Goal: Information Seeking & Learning: Learn about a topic

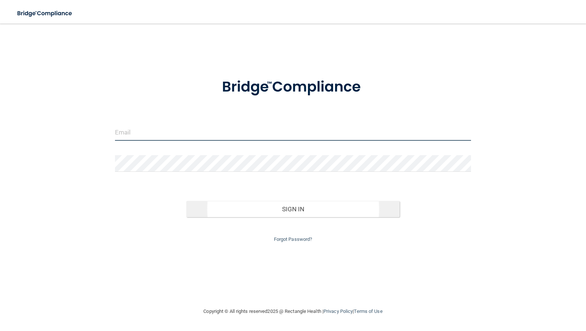
type input "[EMAIL_ADDRESS][DOMAIN_NAME]"
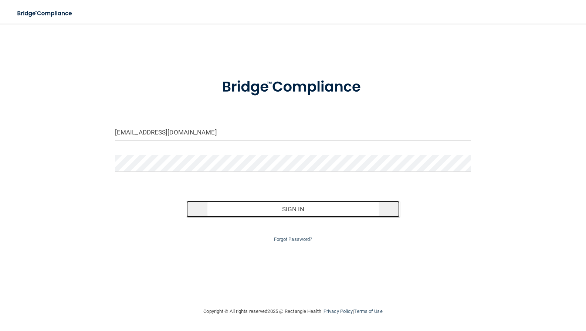
click at [313, 208] on button "Sign In" at bounding box center [293, 209] width 214 height 16
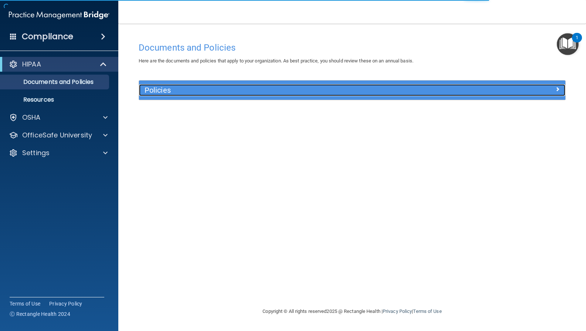
click at [166, 92] on h5 "Policies" at bounding box center [298, 90] width 309 height 8
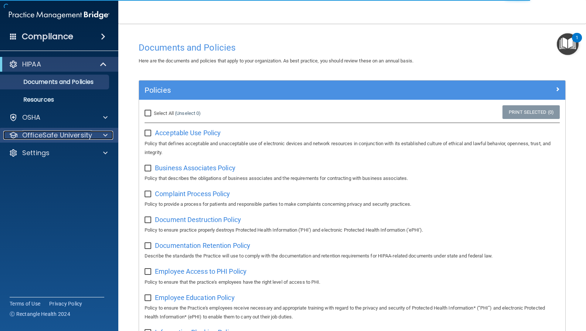
click at [36, 135] on p "OfficeSafe University" at bounding box center [57, 135] width 70 height 9
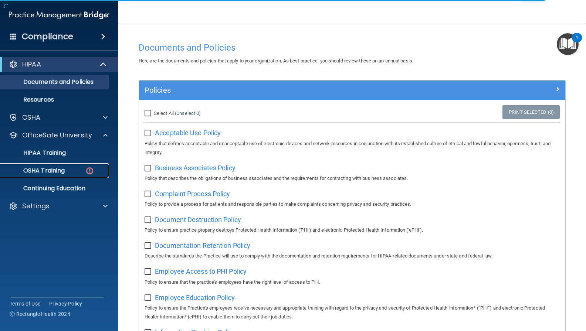
click at [45, 169] on p "OSHA Training" at bounding box center [35, 170] width 60 height 7
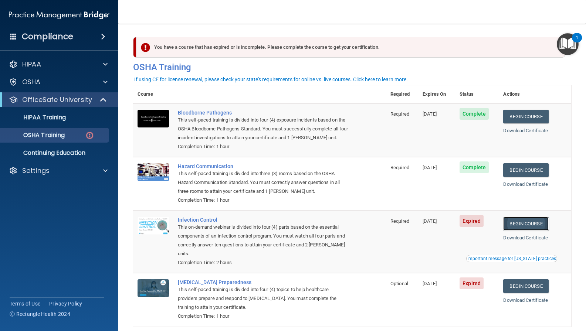
click at [530, 224] on link "Begin Course" at bounding box center [525, 224] width 45 height 14
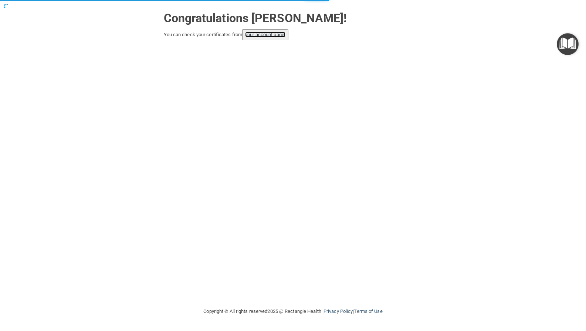
click at [274, 33] on link "your account page!" at bounding box center [265, 35] width 40 height 6
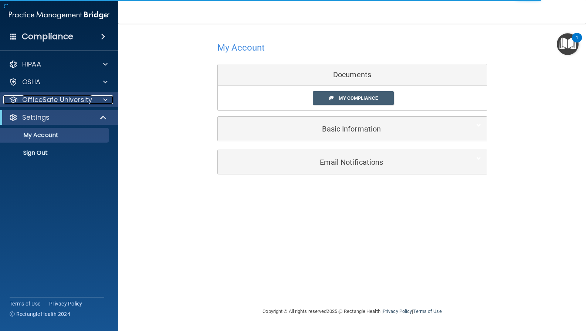
click at [49, 97] on p "OfficeSafe University" at bounding box center [57, 99] width 70 height 9
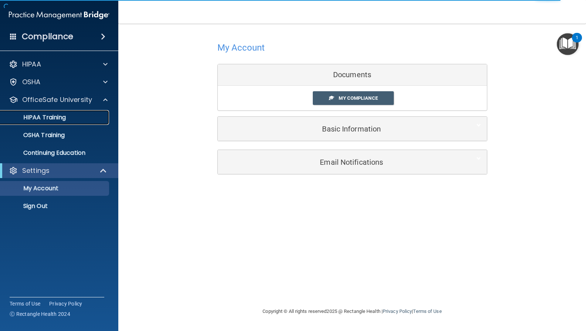
click at [46, 116] on p "HIPAA Training" at bounding box center [35, 117] width 61 height 7
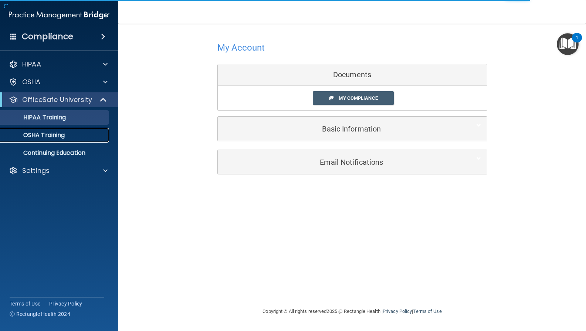
click at [60, 137] on p "OSHA Training" at bounding box center [35, 135] width 60 height 7
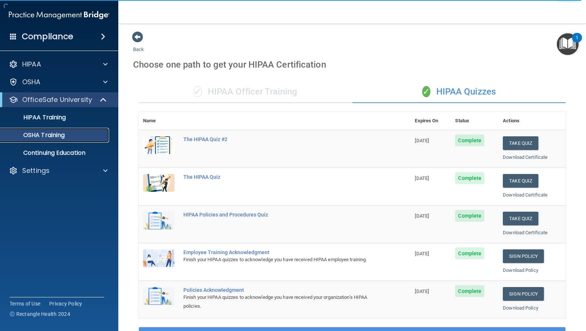
drag, startPoint x: 44, startPoint y: 130, endPoint x: 113, endPoint y: 139, distance: 69.7
click at [44, 130] on link "OSHA Training" at bounding box center [51, 135] width 116 height 15
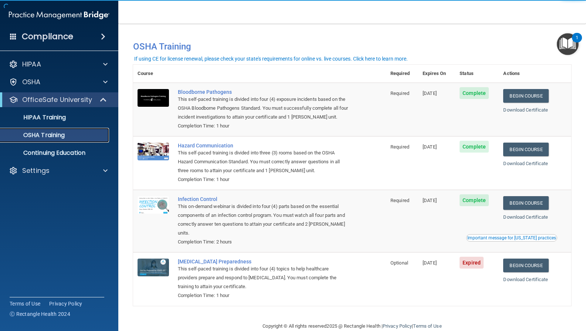
scroll to position [15, 0]
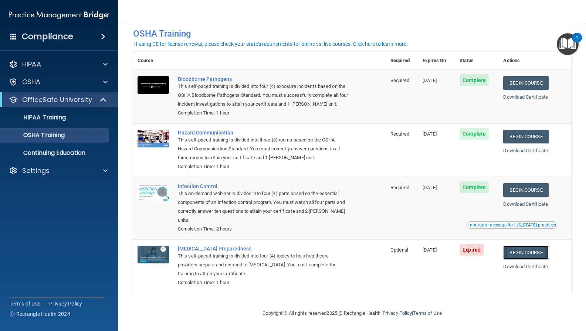
click at [518, 251] on link "Begin Course" at bounding box center [525, 253] width 45 height 14
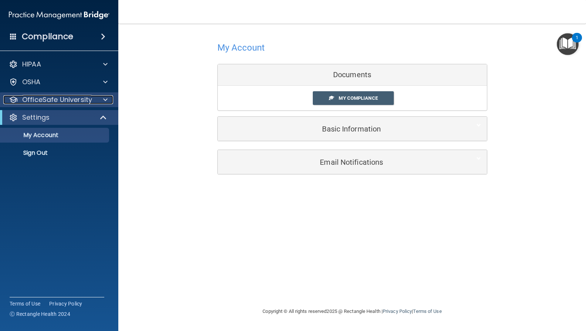
click at [44, 103] on p "OfficeSafe University" at bounding box center [57, 99] width 70 height 9
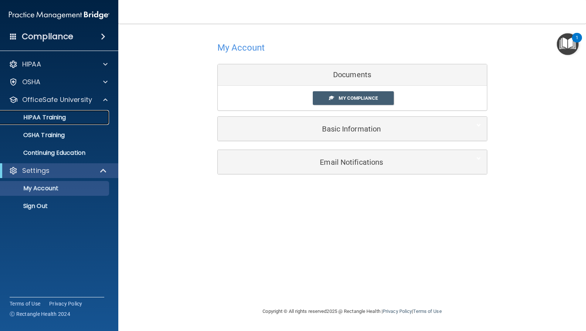
click at [34, 116] on p "HIPAA Training" at bounding box center [35, 117] width 61 height 7
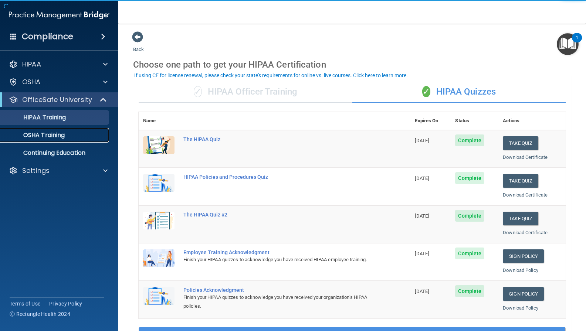
click at [38, 140] on link "OSHA Training" at bounding box center [51, 135] width 116 height 15
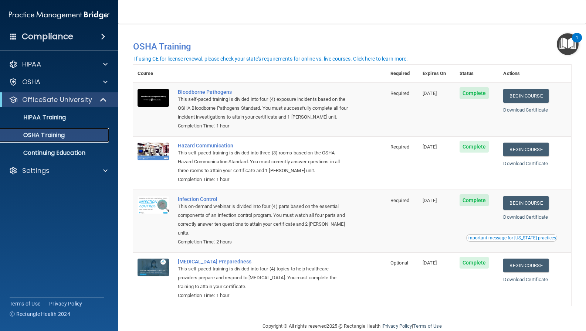
scroll to position [15, 0]
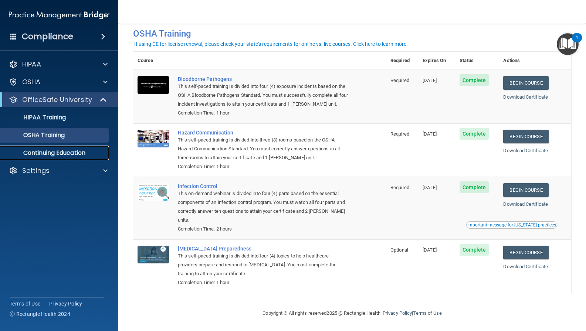
click at [31, 147] on link "Continuing Education" at bounding box center [51, 153] width 116 height 15
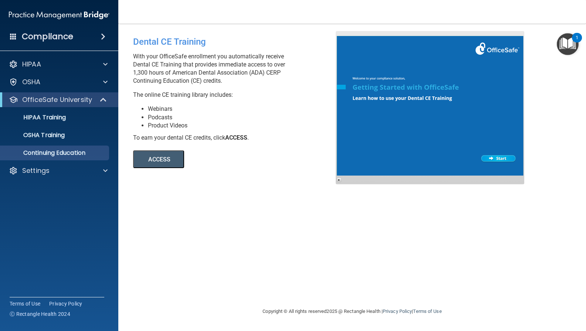
click at [156, 160] on button "ACCESS" at bounding box center [158, 159] width 51 height 18
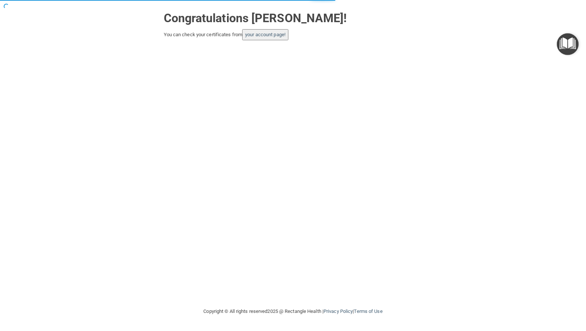
click at [265, 38] on button "your account page!" at bounding box center [265, 34] width 46 height 11
click at [264, 34] on link "your account page!" at bounding box center [265, 35] width 40 height 6
